Goal: Communication & Community: Connect with others

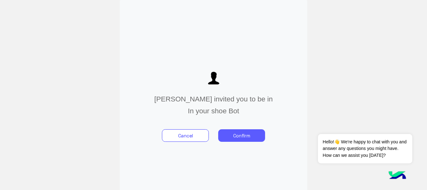
click at [248, 134] on button "Confirm" at bounding box center [241, 135] width 47 height 12
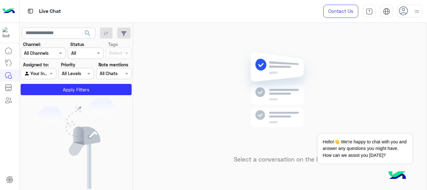
click at [408, 7] on div at bounding box center [409, 11] width 25 height 12
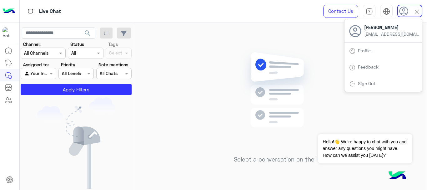
click at [219, 60] on div "Select a conversation on the left" at bounding box center [279, 107] width 293 height 169
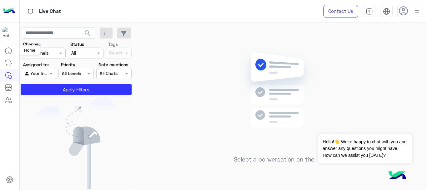
click at [6, 51] on icon at bounding box center [8, 50] width 7 height 7
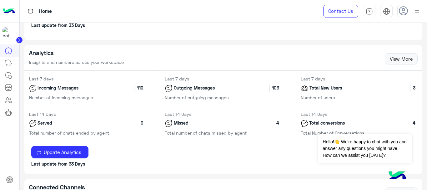
scroll to position [31, 0]
